Goal: Task Accomplishment & Management: Use online tool/utility

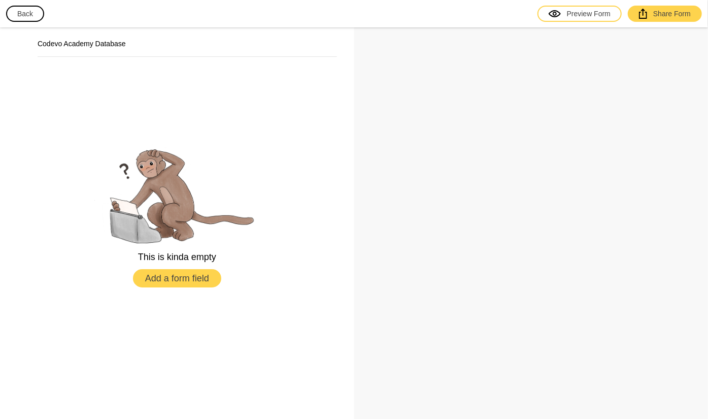
click at [160, 284] on button "Add a form field" at bounding box center [177, 278] width 88 height 18
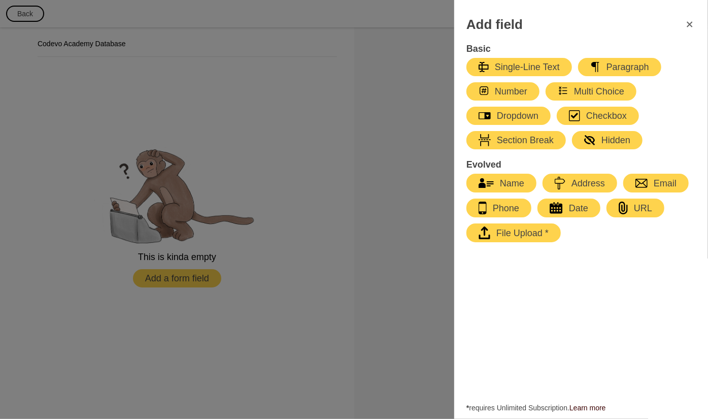
click at [500, 184] on div "Name" at bounding box center [501, 183] width 46 height 12
select select "large"
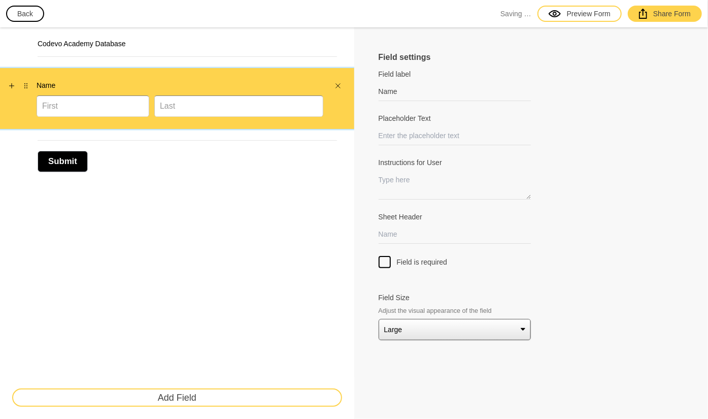
click at [185, 115] on div at bounding box center [180, 105] width 287 height 21
click at [217, 151] on div "Codevo Academy Database Name Submit Add Field" at bounding box center [177, 222] width 354 height 391
click at [258, 182] on div "Submit" at bounding box center [177, 156] width 354 height 54
click at [426, 142] on input "Placeholder Text" at bounding box center [455, 135] width 153 height 19
click at [61, 79] on div "Name" at bounding box center [177, 98] width 354 height 61
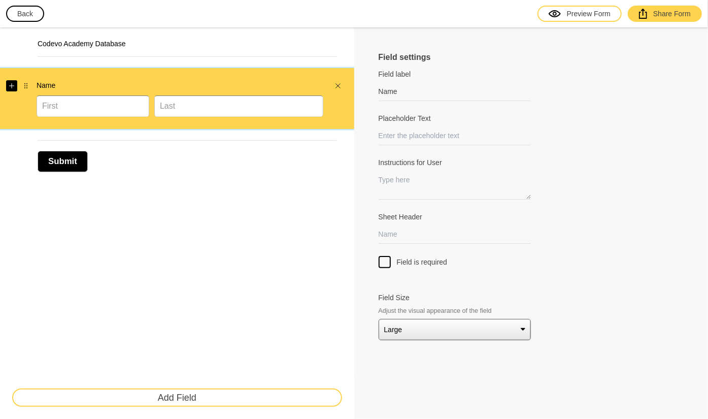
click at [13, 84] on icon "Add" at bounding box center [12, 86] width 6 height 6
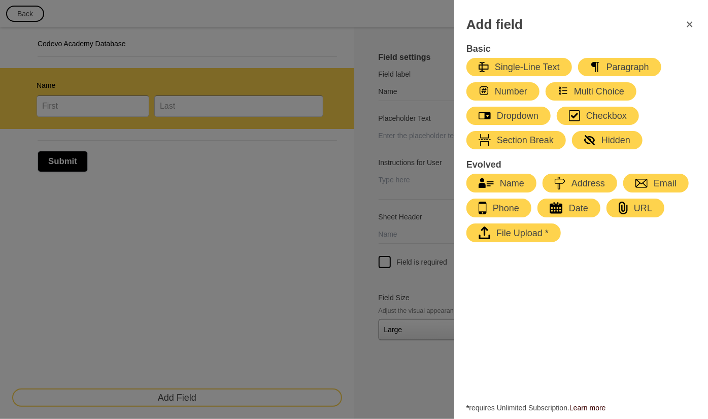
click at [587, 112] on div "Checkbox" at bounding box center [598, 116] width 58 height 12
type input "Checkbox list"
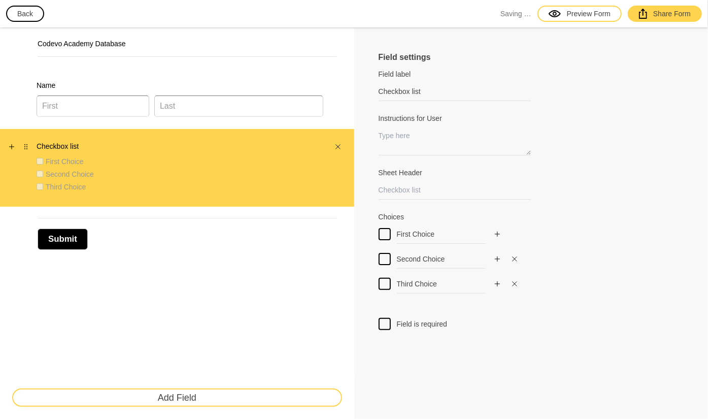
click at [43, 141] on label "Checkbox list" at bounding box center [180, 146] width 287 height 10
click at [47, 144] on label "Checkbox list" at bounding box center [180, 146] width 287 height 10
click at [62, 144] on label "Checkbox list" at bounding box center [180, 146] width 287 height 10
click at [270, 156] on div "First Choice" at bounding box center [180, 161] width 287 height 10
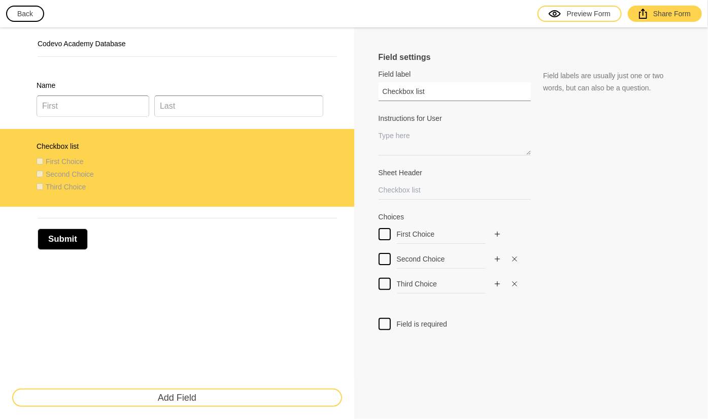
drag, startPoint x: 443, startPoint y: 91, endPoint x: 358, endPoint y: 94, distance: 85.3
click at [358, 94] on div "Field settings Field label Checkbox list Field labels are usually just one or t…" at bounding box center [531, 222] width 354 height 391
click at [511, 253] on button "button" at bounding box center [514, 258] width 11 height 11
checkbox input "false"
type input "Third Choice"
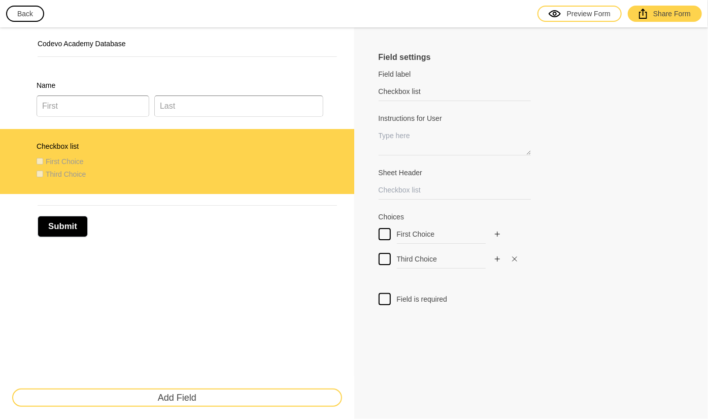
click at [516, 257] on icon "Close" at bounding box center [514, 259] width 6 height 6
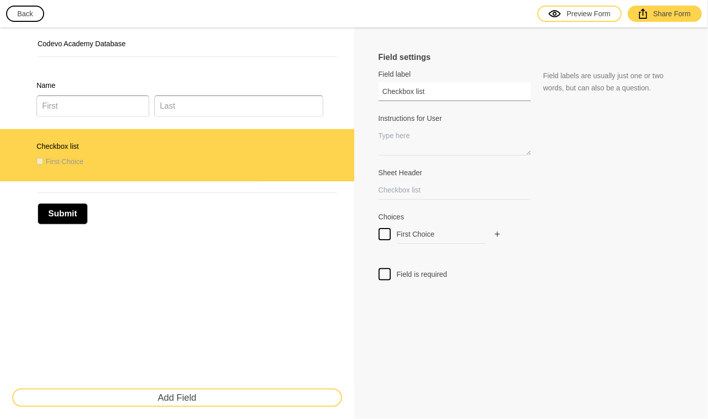
click at [478, 92] on input "Checkbox list" at bounding box center [455, 91] width 153 height 19
type input "C"
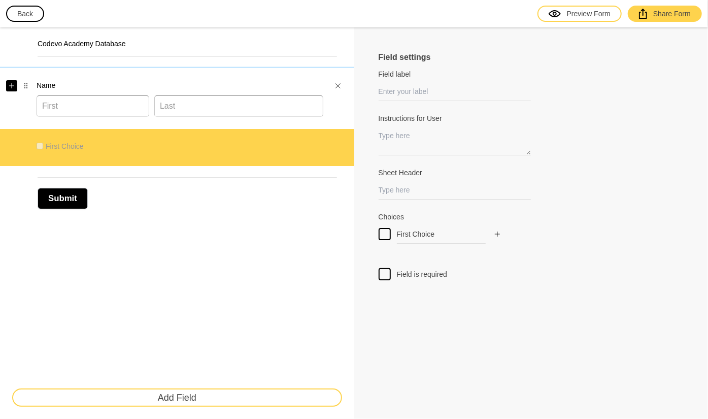
click at [15, 86] on button "button" at bounding box center [11, 85] width 11 height 11
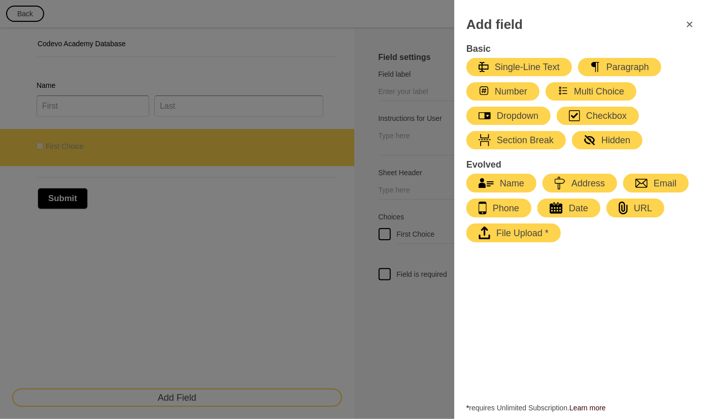
click at [656, 180] on div "Email" at bounding box center [655, 183] width 41 height 12
type input "Email"
select select "large"
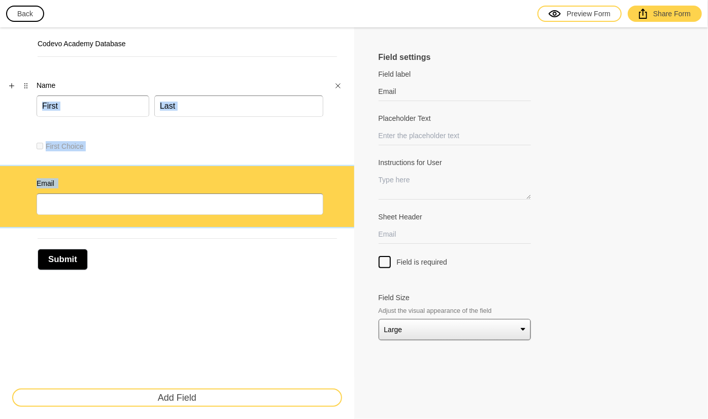
drag, startPoint x: 194, startPoint y: 185, endPoint x: 205, endPoint y: 82, distance: 104.1
click at [205, 82] on div "Name First Choice Email" at bounding box center [177, 147] width 354 height 159
click at [30, 175] on div "Email" at bounding box center [177, 196] width 354 height 61
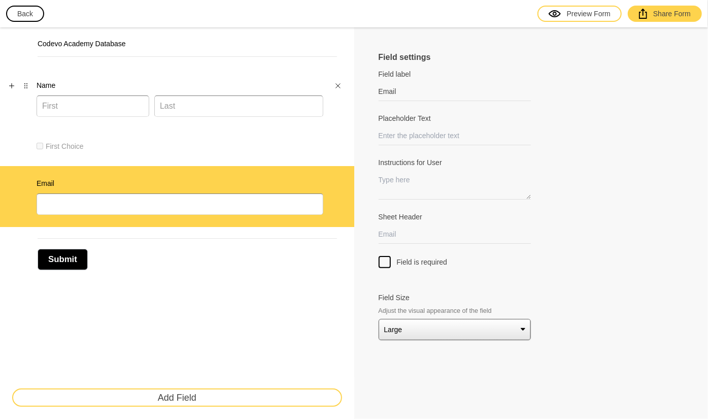
drag, startPoint x: 29, startPoint y: 180, endPoint x: 28, endPoint y: 148, distance: 31.5
click at [28, 148] on div "Name First Choice Email" at bounding box center [177, 147] width 354 height 159
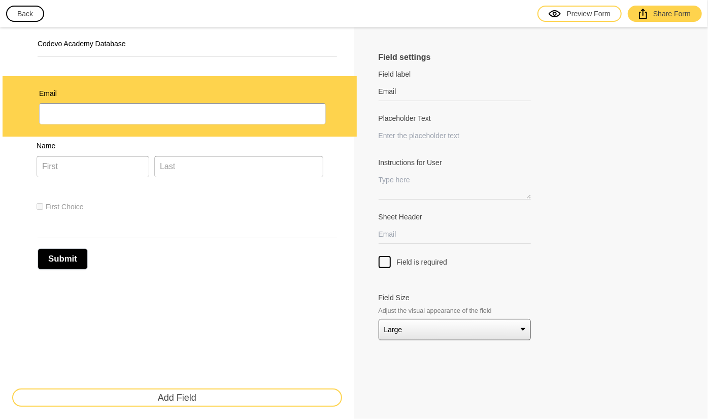
drag, startPoint x: 27, startPoint y: 182, endPoint x: 30, endPoint y: 85, distance: 97.0
click at [30, 85] on div "Name First Choice Email" at bounding box center [177, 147] width 354 height 158
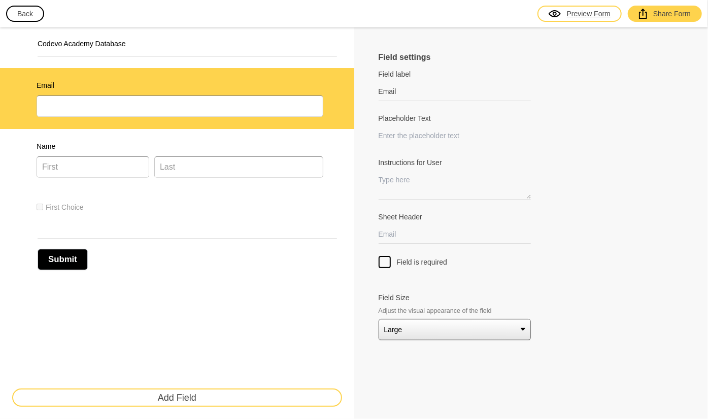
click at [580, 17] on div "Preview Form" at bounding box center [579, 14] width 62 height 10
